Goal: Task Accomplishment & Management: Use online tool/utility

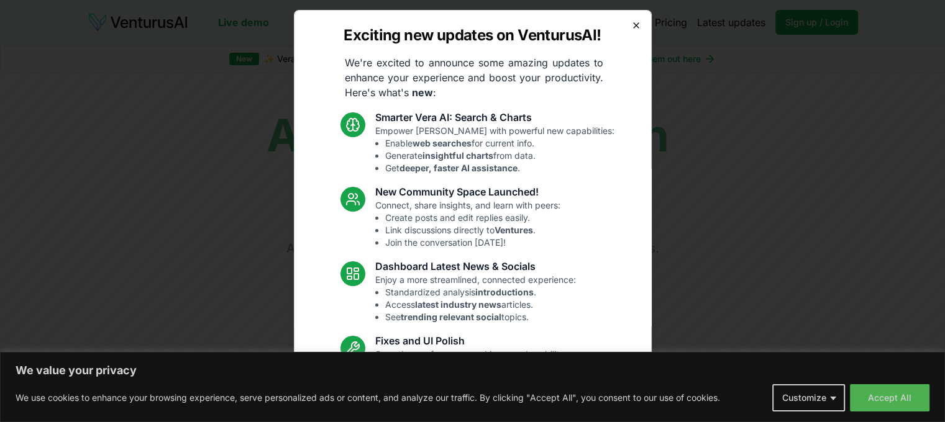
click at [631, 26] on icon "button" at bounding box center [636, 26] width 10 height 10
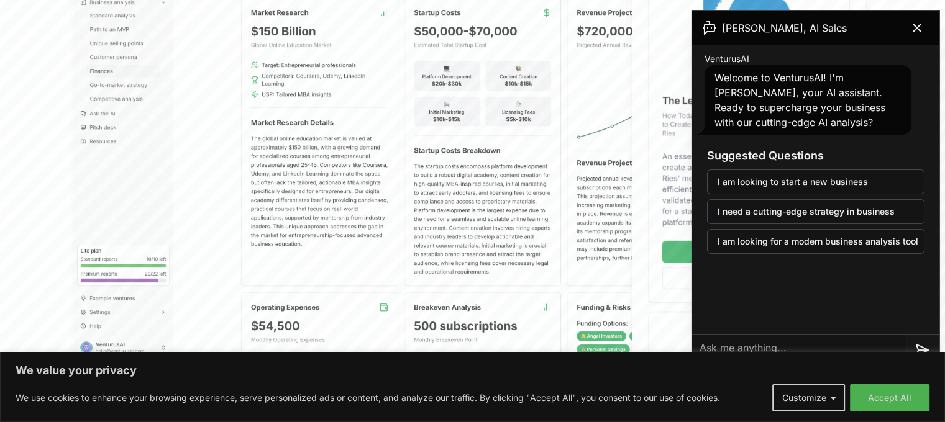
scroll to position [621, 0]
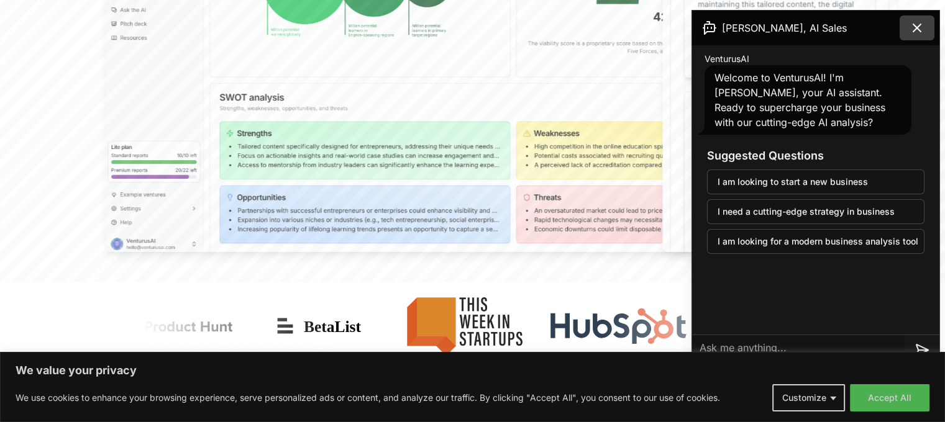
click at [919, 27] on icon at bounding box center [917, 28] width 15 height 15
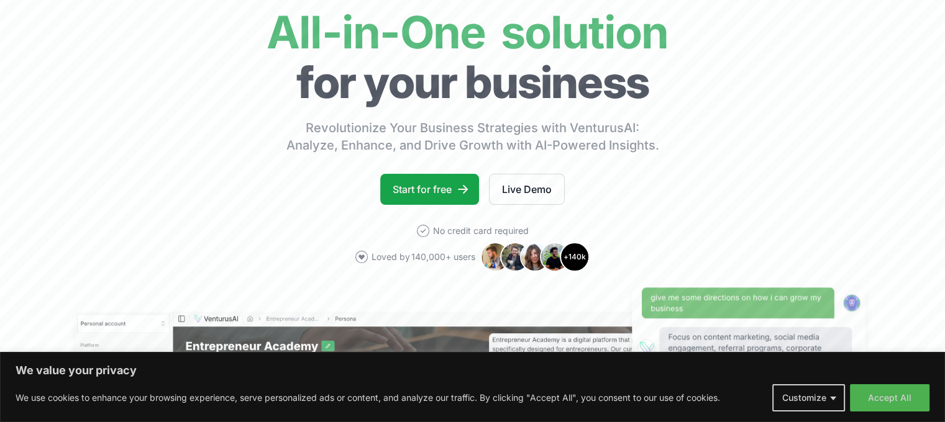
scroll to position [0, 0]
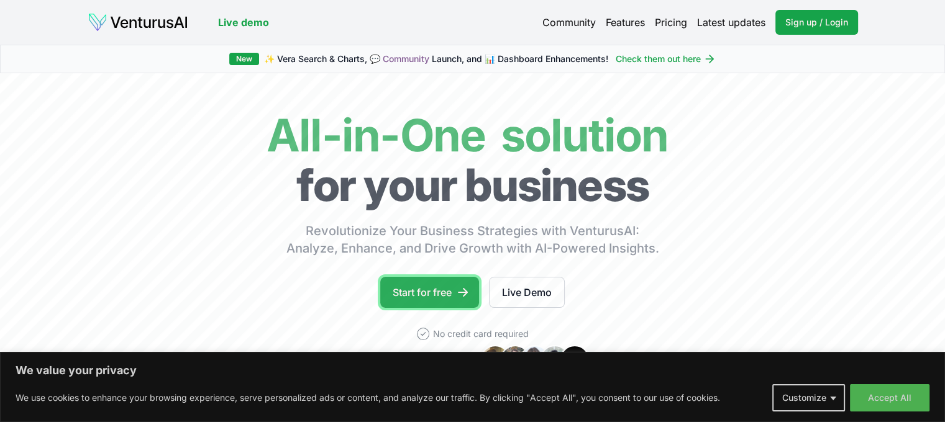
click at [435, 293] on link "Start for free" at bounding box center [429, 292] width 99 height 31
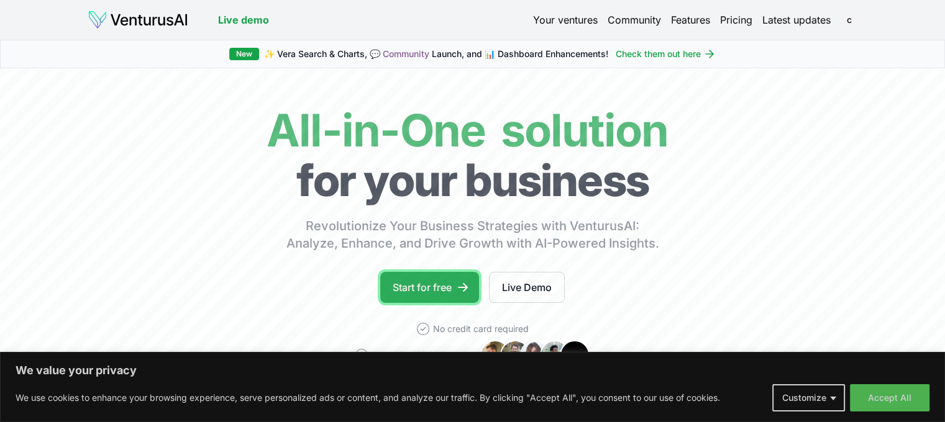
click at [432, 288] on link "Start for free" at bounding box center [429, 287] width 99 height 31
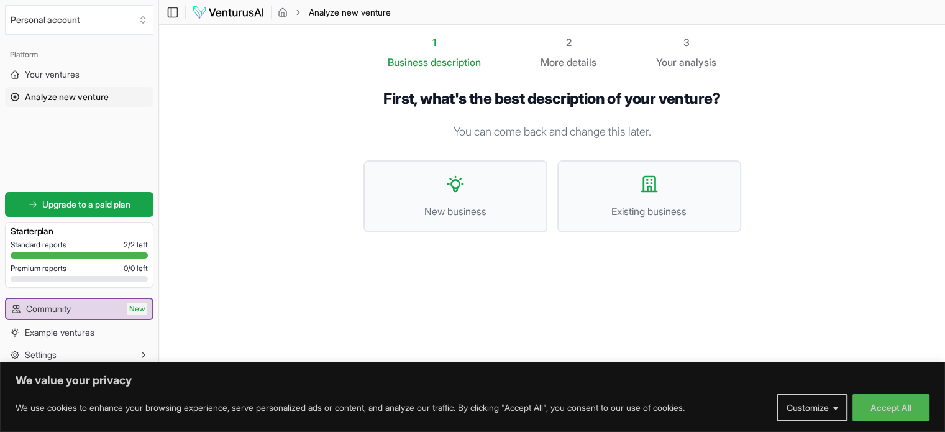
scroll to position [1, 0]
click at [503, 184] on button "New business" at bounding box center [455, 196] width 184 height 72
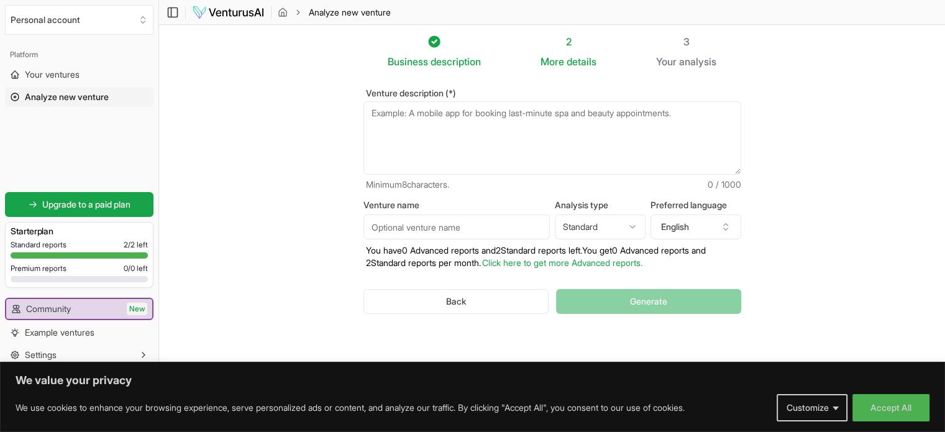
click at [440, 124] on textarea "Venture description (*)" at bounding box center [552, 137] width 378 height 73
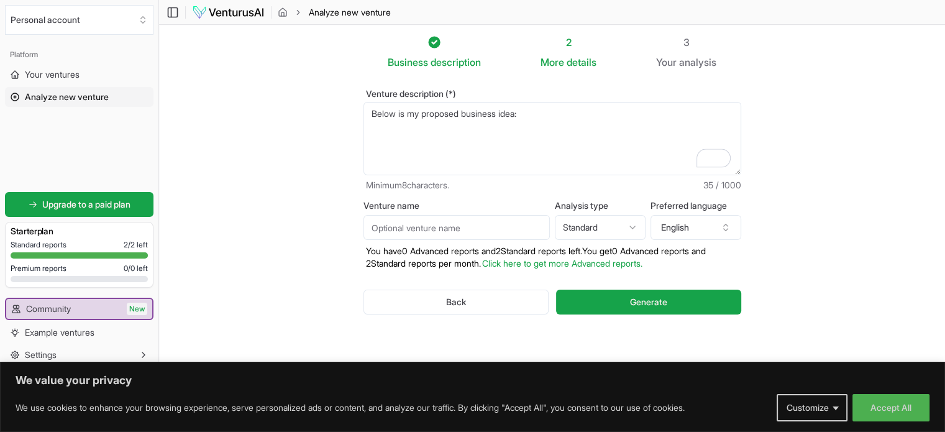
click at [539, 119] on textarea "Below is my proposed business idea:" at bounding box center [552, 138] width 378 height 73
paste textarea "Purpose of This Initiative The purpose of this initiative is simple: to consoli…"
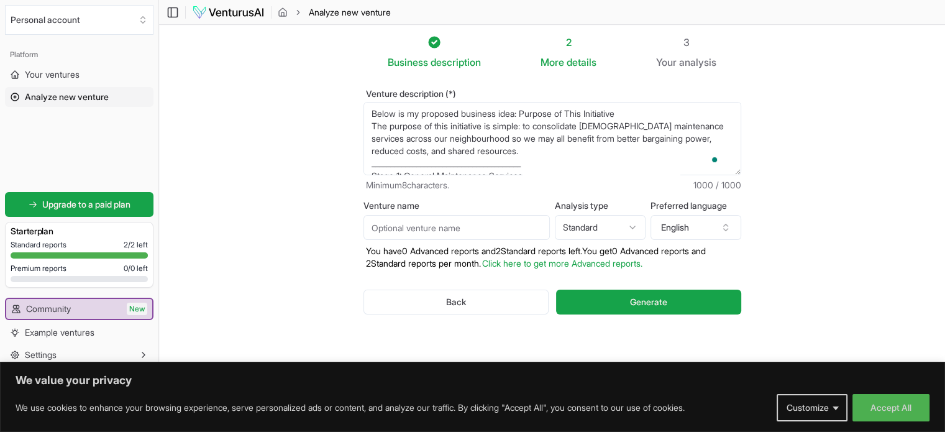
scroll to position [130, 0]
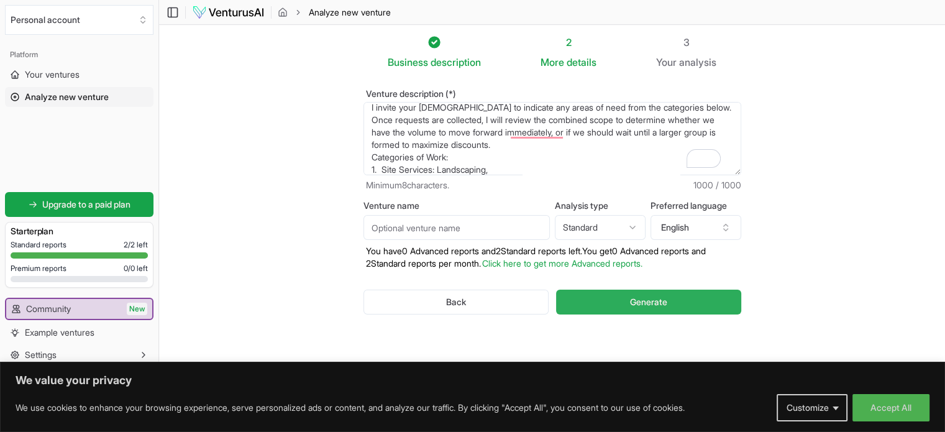
type textarea "Below is my proposed business idea: Purpose of This Initiative The purpose of t…"
click at [653, 302] on span "Generate" at bounding box center [648, 302] width 37 height 12
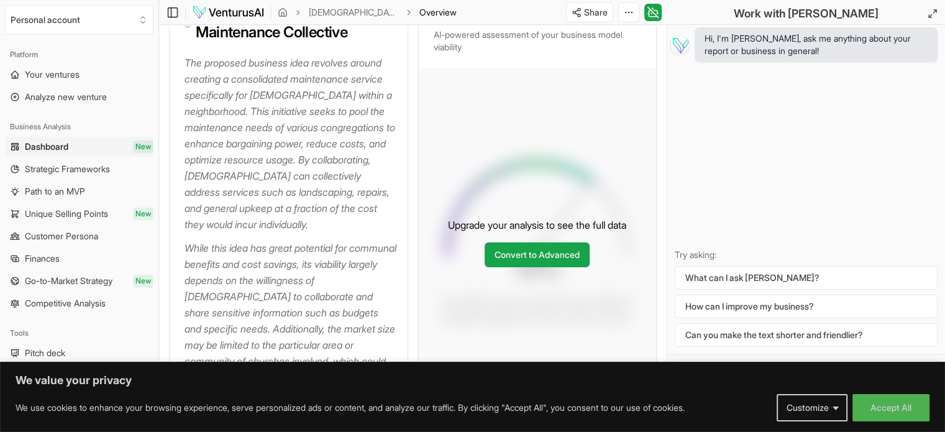
scroll to position [414, 0]
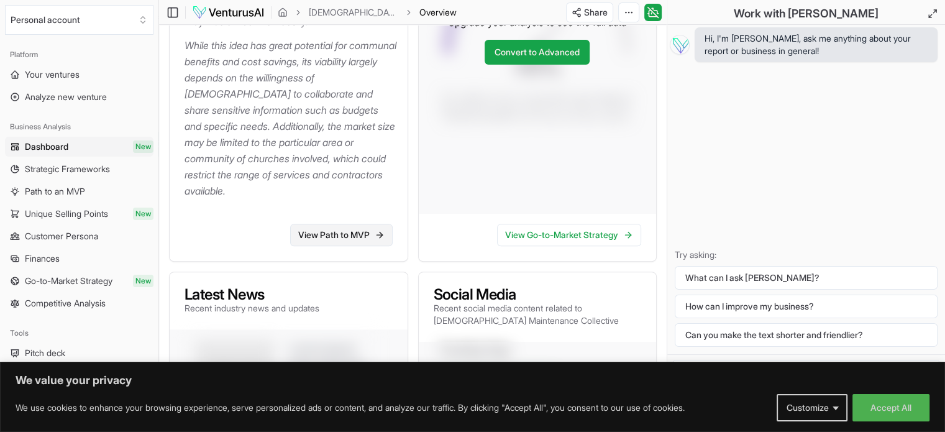
click at [347, 224] on link "View Path to MVP" at bounding box center [341, 235] width 103 height 22
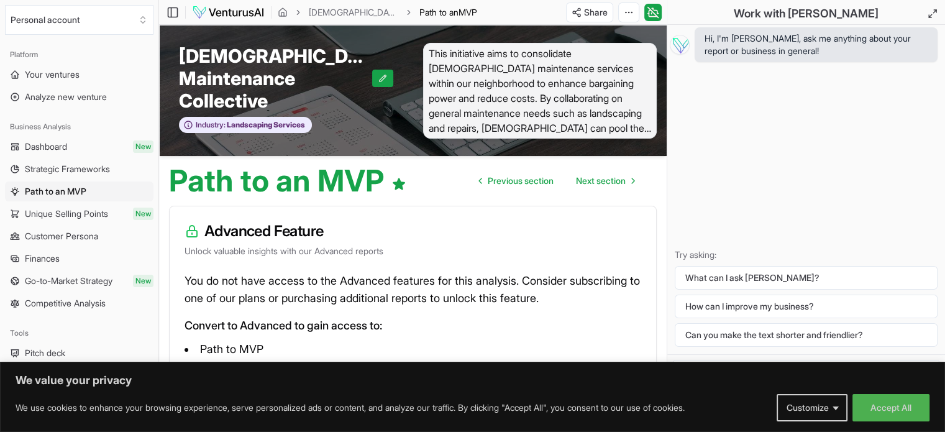
scroll to position [122, 0]
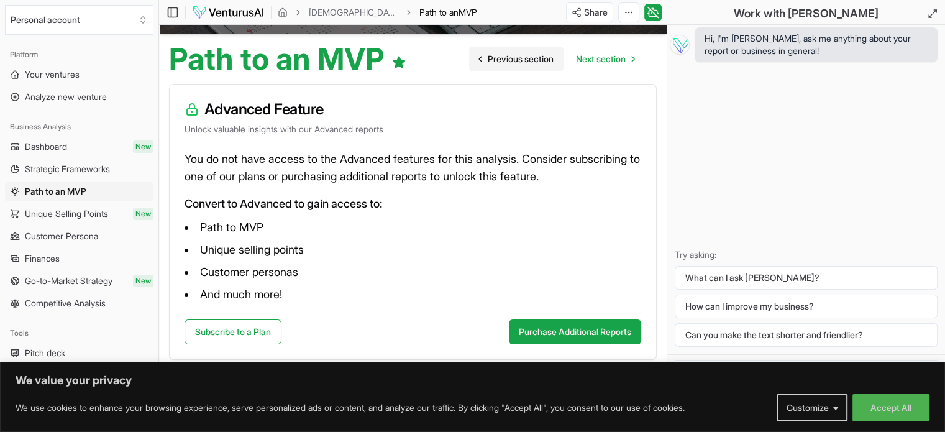
click at [522, 57] on span "Previous section" at bounding box center [521, 59] width 66 height 12
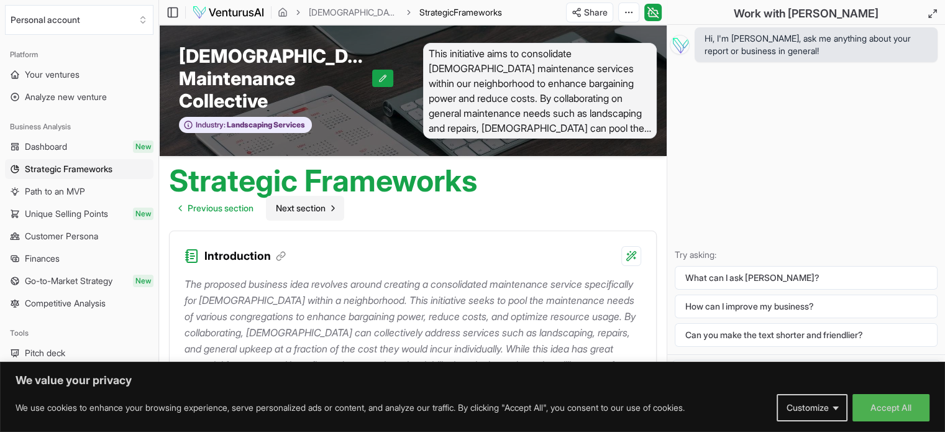
click at [319, 211] on span "Next section" at bounding box center [301, 208] width 50 height 12
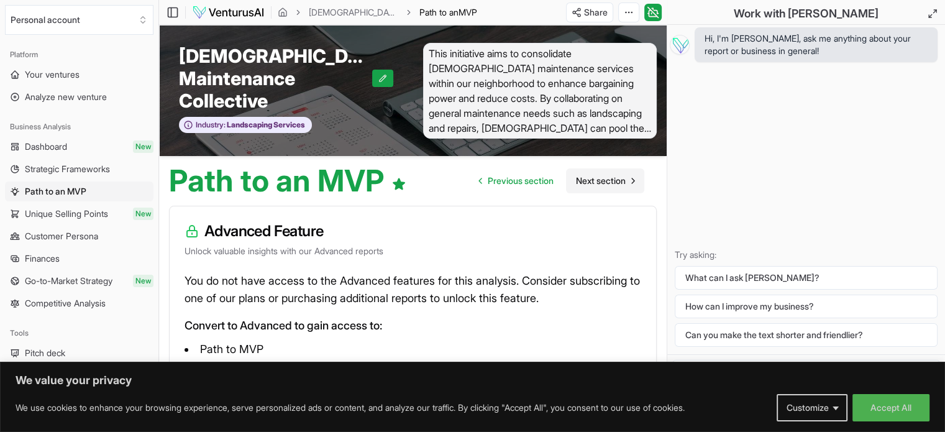
click at [606, 185] on span "Next section" at bounding box center [601, 181] width 50 height 12
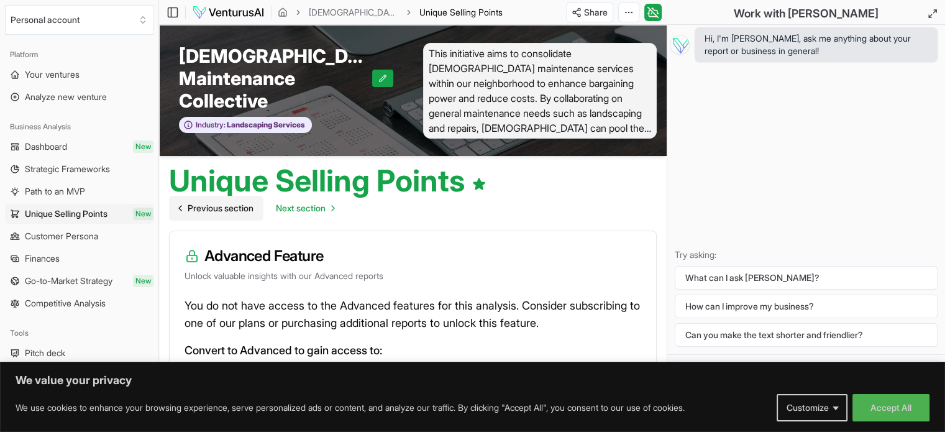
click at [211, 209] on span "Previous section" at bounding box center [221, 208] width 66 height 12
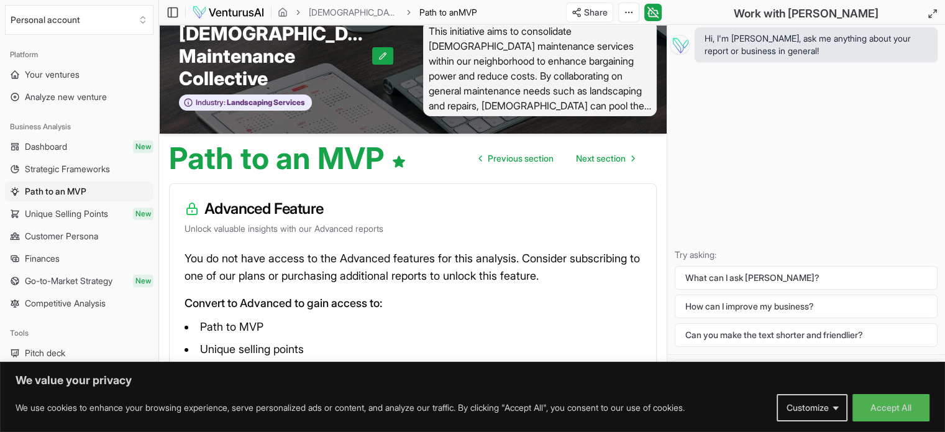
scroll to position [19, 0]
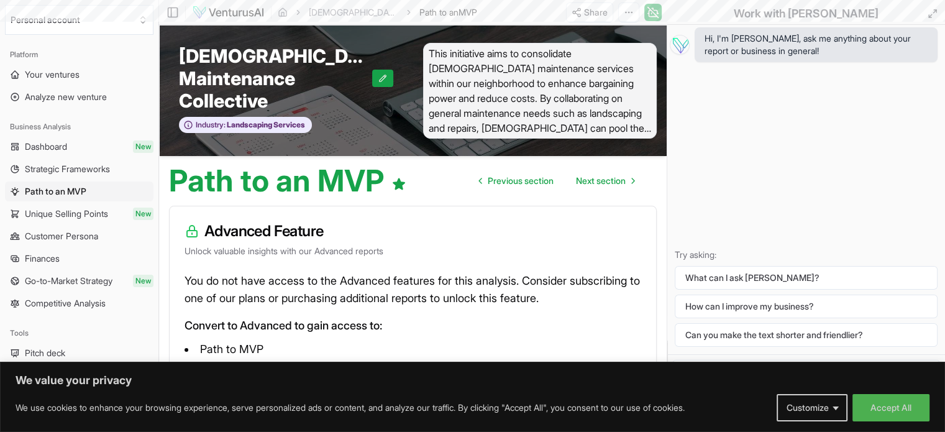
scroll to position [122, 0]
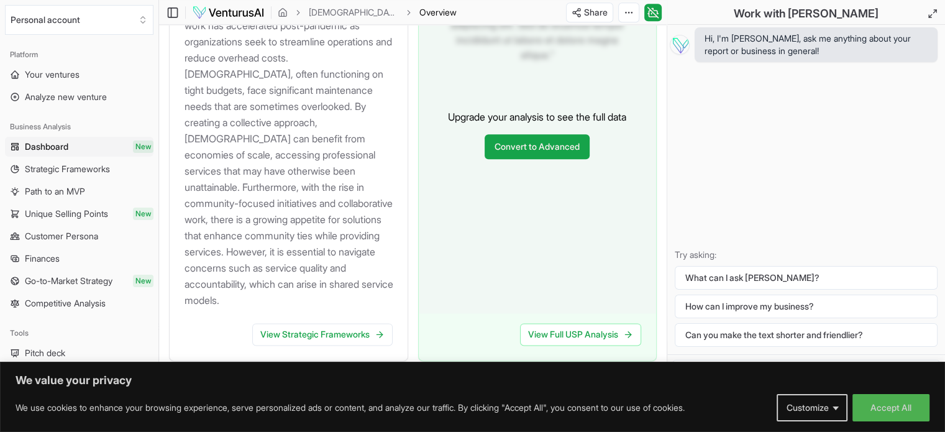
scroll to position [1549, 0]
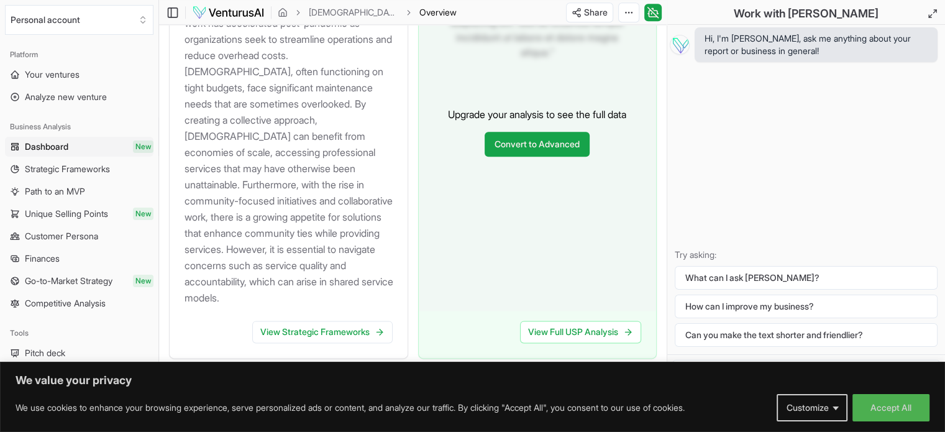
click at [616, 375] on span "Next section" at bounding box center [613, 381] width 50 height 12
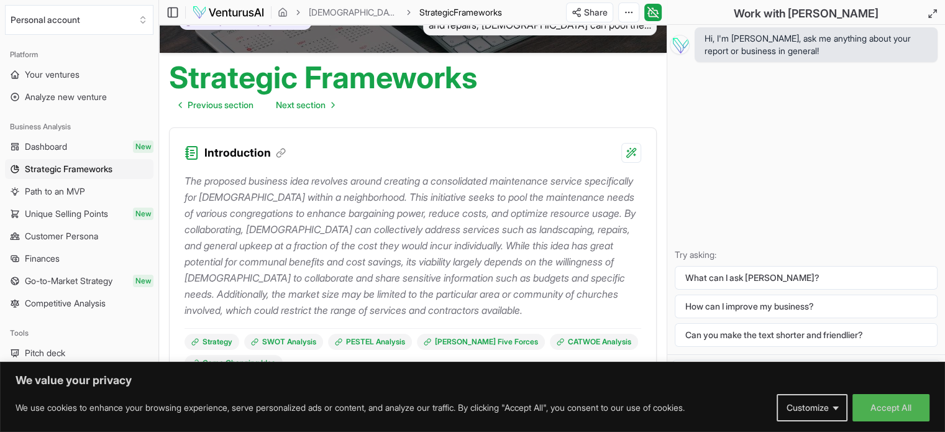
scroll to position [207, 0]
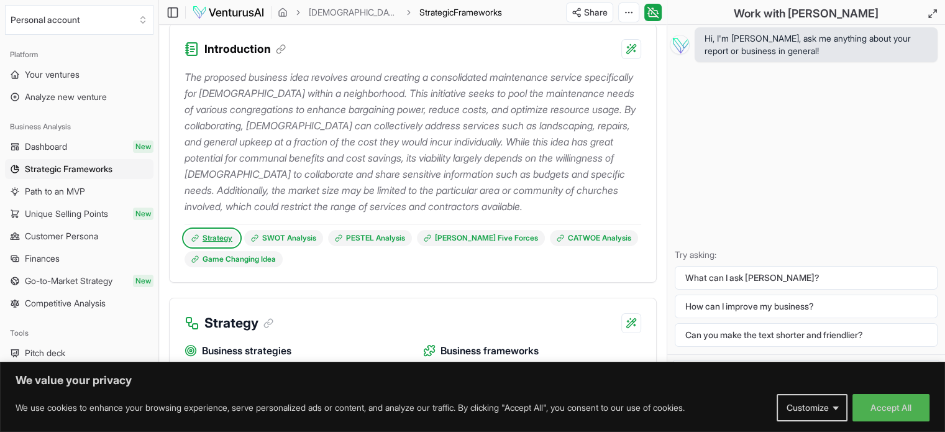
click at [212, 246] on link "Strategy" at bounding box center [212, 238] width 55 height 16
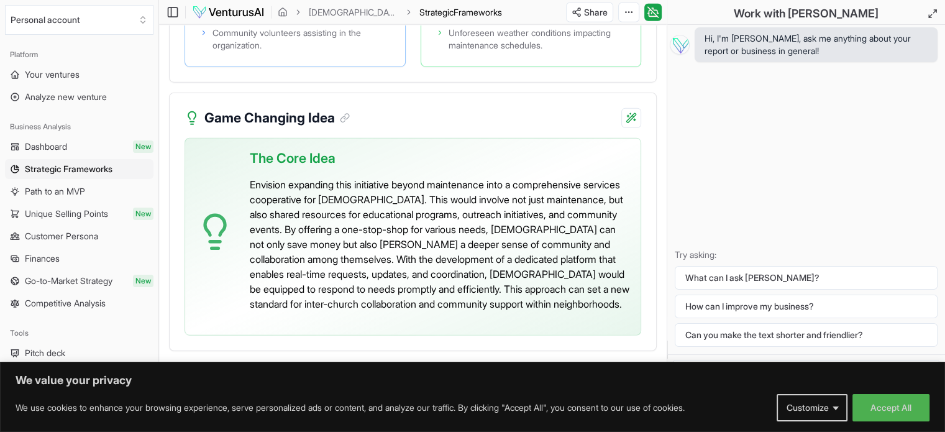
scroll to position [3191, 0]
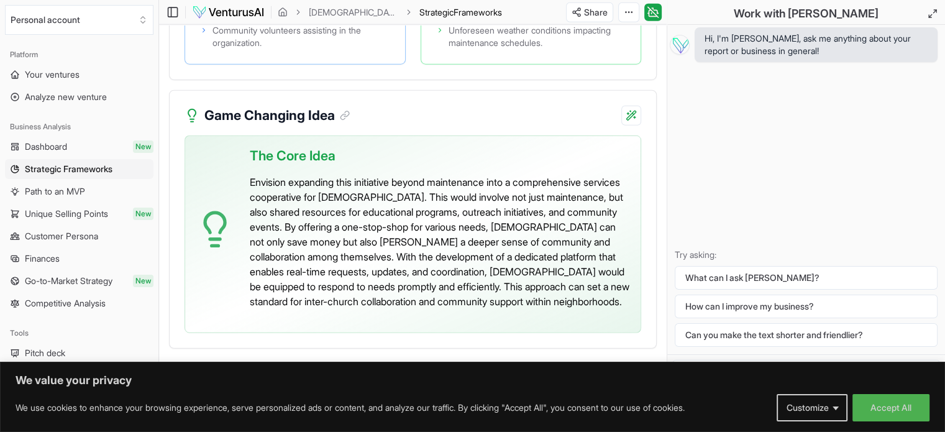
click at [761, 173] on div "Hi, I'm [PERSON_NAME], ask me anything about your report or business in general…" at bounding box center [806, 189] width 278 height 329
click at [758, 114] on div "Hi, I'm [PERSON_NAME], ask me anything about your report or business in general…" at bounding box center [806, 189] width 278 height 329
click at [736, 252] on p "Try asking:" at bounding box center [806, 255] width 263 height 12
drag, startPoint x: 823, startPoint y: 196, endPoint x: 803, endPoint y: 133, distance: 65.8
click at [823, 193] on div "Hi, I'm [PERSON_NAME], ask me anything about your report or business in general…" at bounding box center [806, 189] width 278 height 329
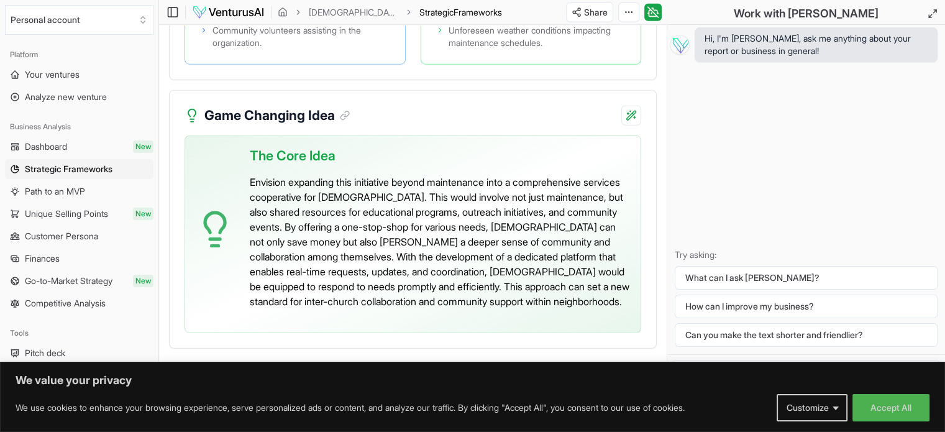
scroll to position [3087, 0]
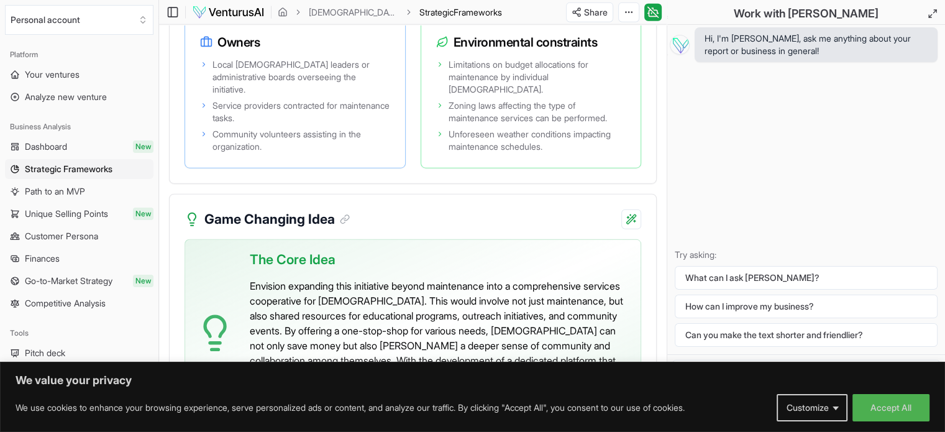
click at [786, 42] on span "Hi, I'm [PERSON_NAME], ask me anything about your report or business in general!" at bounding box center [816, 44] width 223 height 25
click at [793, 51] on span "Hi, I'm [PERSON_NAME], ask me anything about your report or business in general!" at bounding box center [816, 44] width 223 height 25
click at [789, 48] on span "Hi, I'm [PERSON_NAME], ask me anything about your report or business in general!" at bounding box center [816, 44] width 223 height 25
click at [726, 40] on span "Hi, I'm [PERSON_NAME], ask me anything about your report or business in general!" at bounding box center [816, 44] width 223 height 25
click at [710, 90] on div "Hi, I'm [PERSON_NAME], ask me anything about your report or business in general…" at bounding box center [806, 189] width 278 height 329
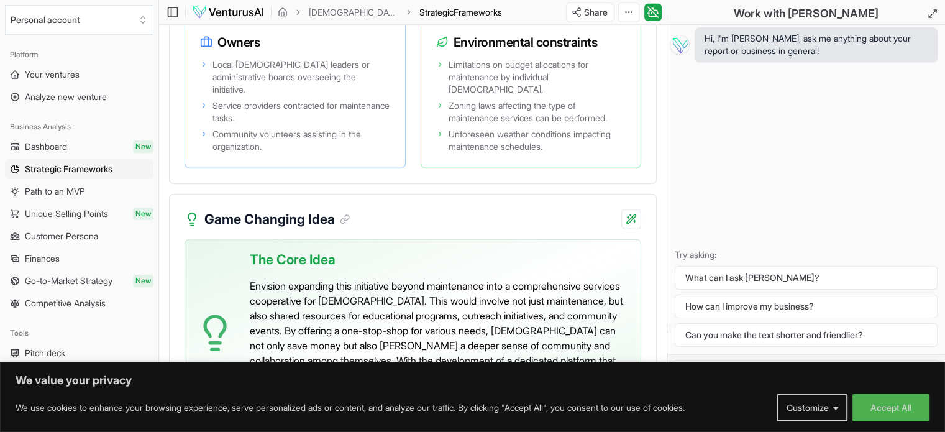
click at [714, 94] on div "Hi, I'm [PERSON_NAME], ask me anything about your report or business in general…" at bounding box center [806, 189] width 278 height 329
click at [739, 140] on div "Hi, I'm [PERSON_NAME], ask me anything about your report or business in general…" at bounding box center [806, 189] width 278 height 329
click at [752, 45] on span "Hi, I'm [PERSON_NAME], ask me anything about your report or business in general!" at bounding box center [816, 44] width 223 height 25
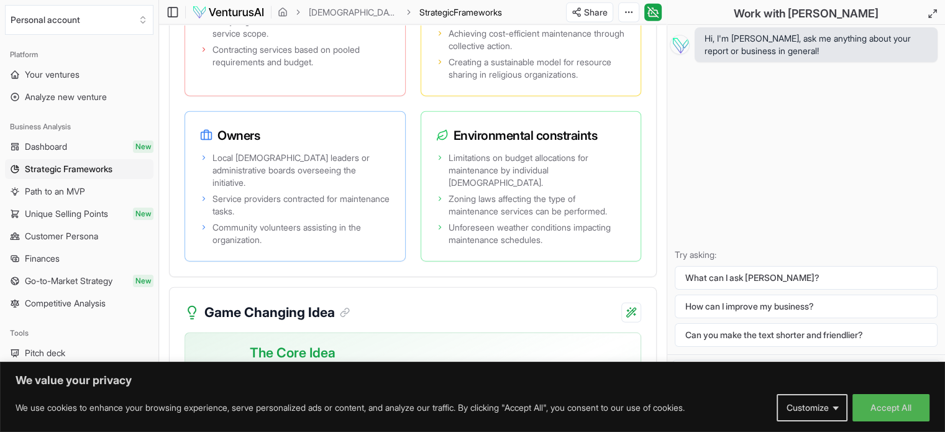
click at [752, 45] on span "Hi, I'm [PERSON_NAME], ask me anything about your report or business in general!" at bounding box center [816, 44] width 223 height 25
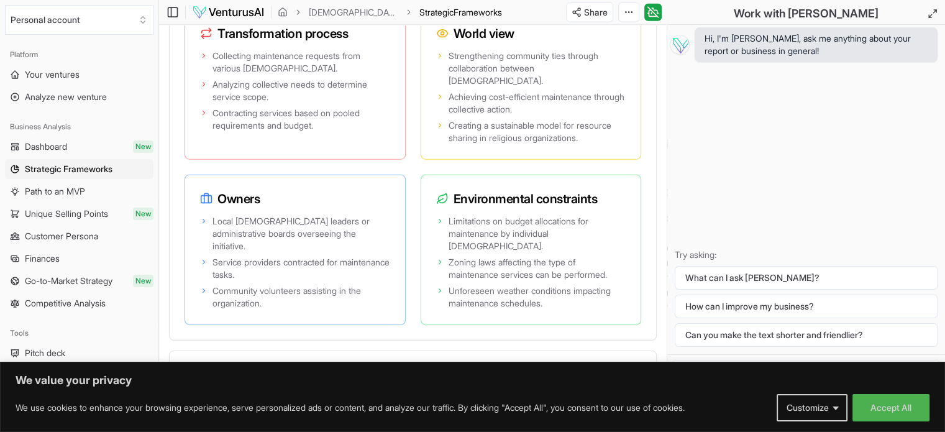
click at [928, 106] on div "Hi, I'm [PERSON_NAME], ask me anything about your report or business in general…" at bounding box center [806, 189] width 278 height 329
click at [834, 119] on div "Hi, I'm [PERSON_NAME], ask me anything about your report or business in general…" at bounding box center [806, 189] width 278 height 329
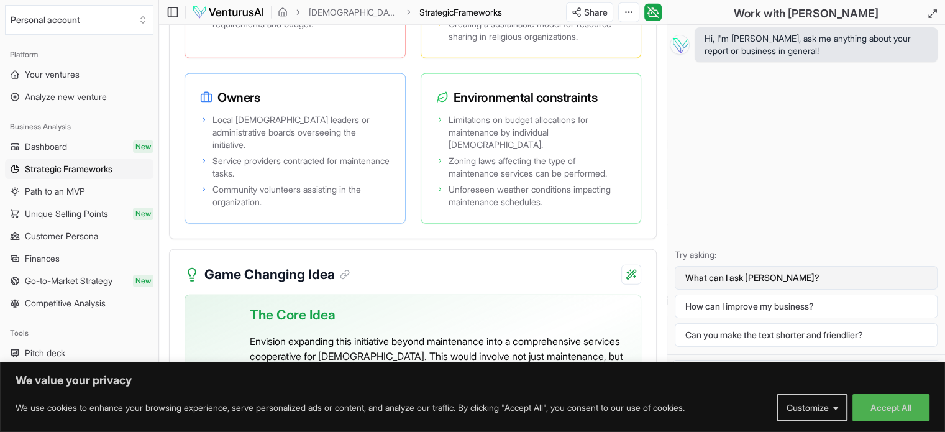
scroll to position [3191, 0]
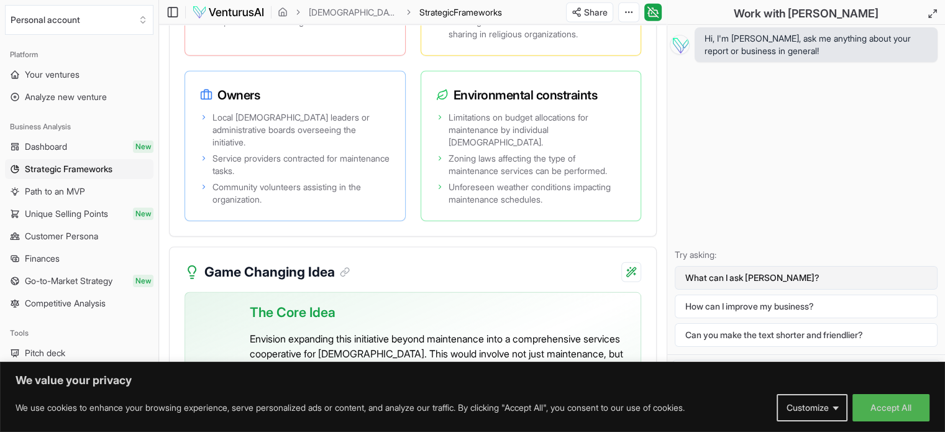
click at [866, 275] on button "What can I ask [PERSON_NAME]?" at bounding box center [806, 278] width 263 height 24
click at [714, 255] on p "Try asking:" at bounding box center [806, 255] width 263 height 12
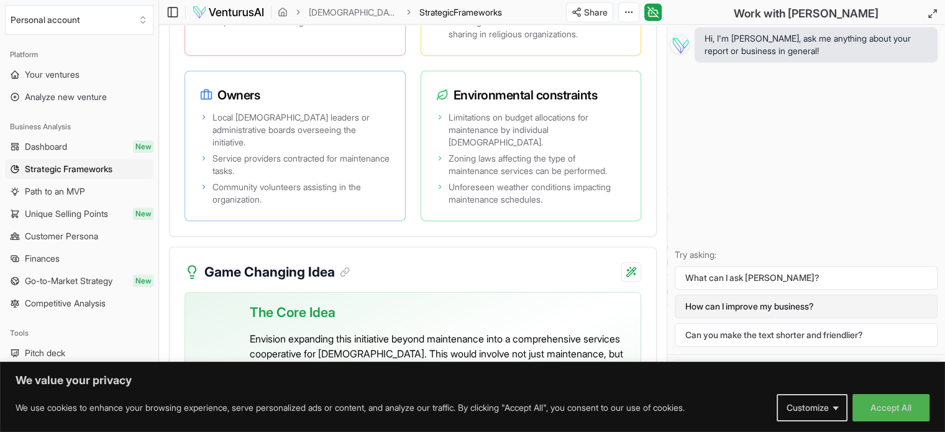
click at [780, 305] on button "How can I improve my business?" at bounding box center [806, 306] width 263 height 24
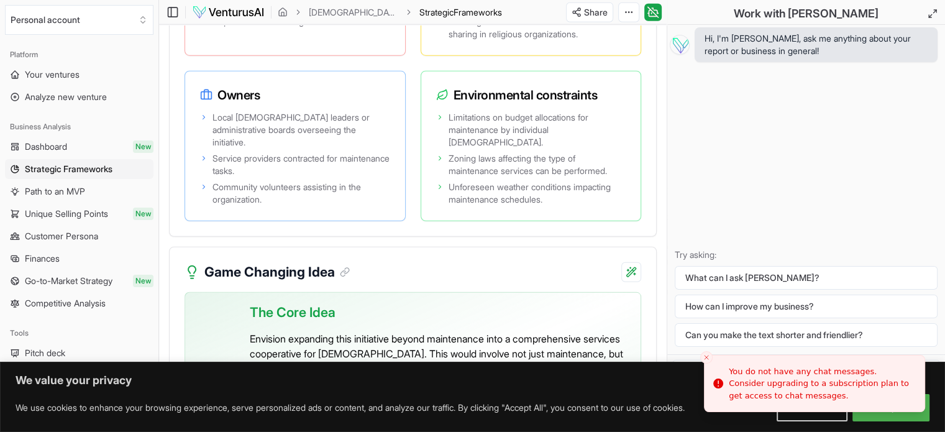
click at [748, 129] on div "Hi, I'm [PERSON_NAME], ask me anything about your report or business in general…" at bounding box center [806, 189] width 278 height 329
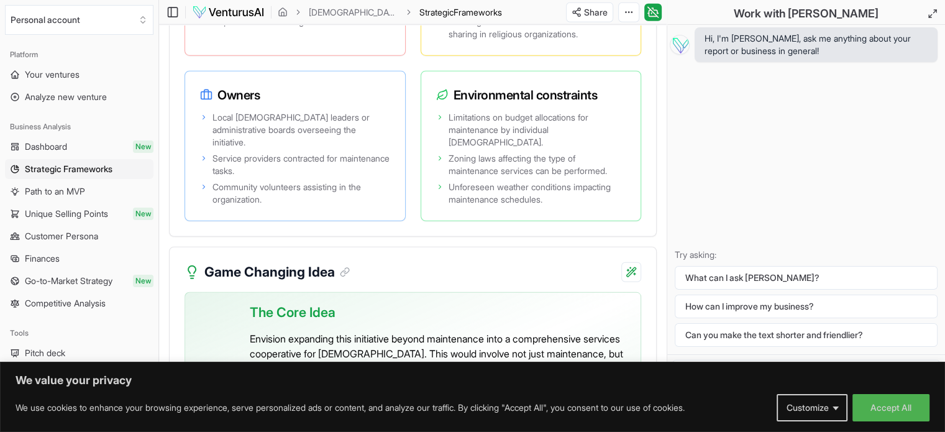
click at [828, 39] on span "Hi, I'm [PERSON_NAME], ask me anything about your report or business in general!" at bounding box center [816, 44] width 223 height 25
click at [795, 76] on div "Hi, I'm [PERSON_NAME], ask me anything about your report or business in general…" at bounding box center [806, 189] width 278 height 329
click at [839, 12] on h2 "Work with [PERSON_NAME]" at bounding box center [806, 13] width 145 height 17
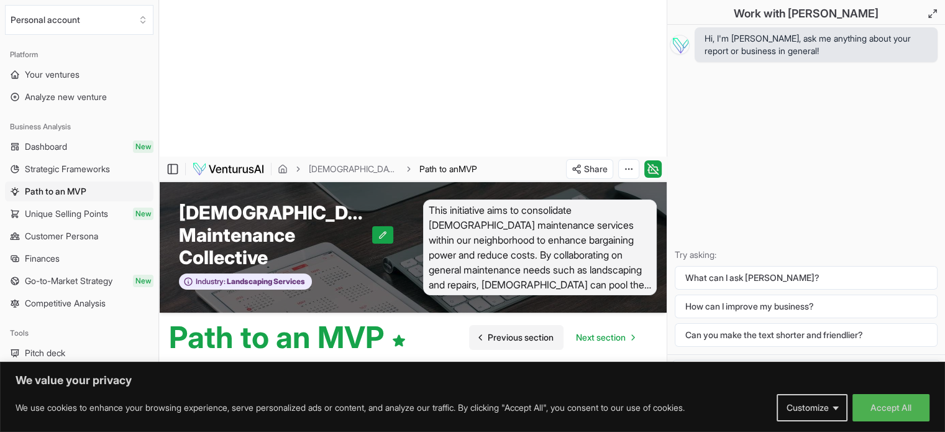
click at [508, 331] on span "Previous section" at bounding box center [521, 337] width 66 height 12
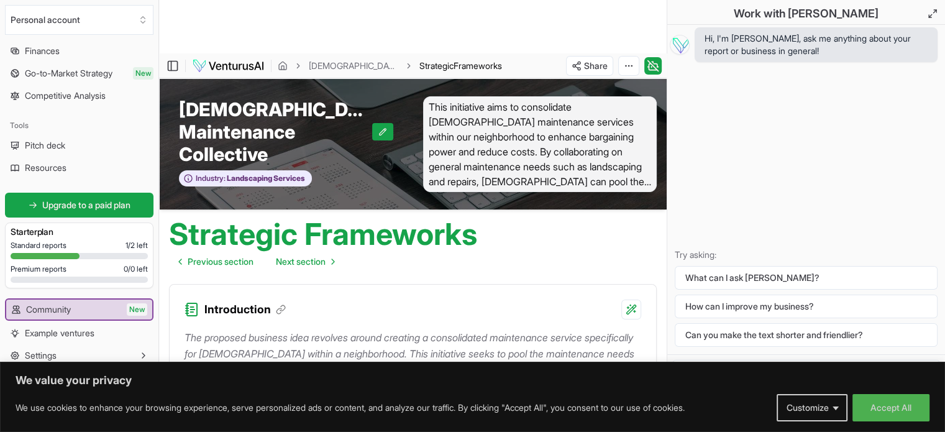
scroll to position [207, 0]
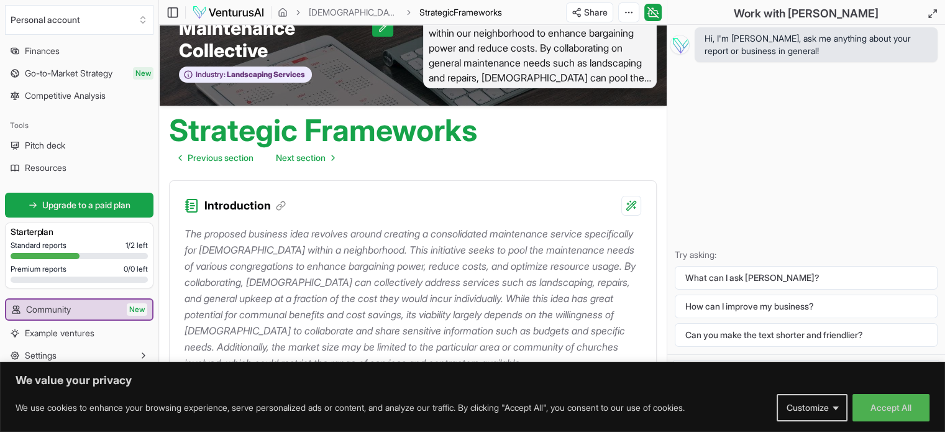
click at [251, 408] on link "Game Changing Idea" at bounding box center [234, 416] width 98 height 16
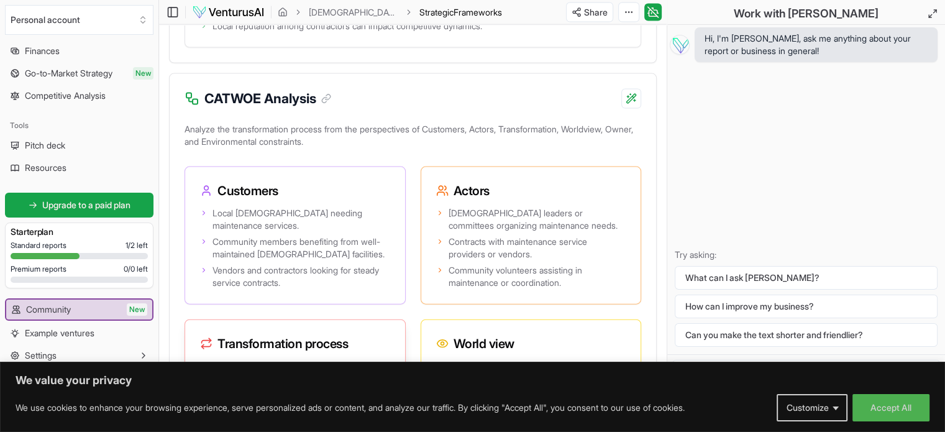
scroll to position [2776, 0]
click at [767, 75] on div "Hi, I'm [PERSON_NAME], ask me anything about your report or business in general…" at bounding box center [806, 189] width 278 height 329
